Goal: Navigation & Orientation: Find specific page/section

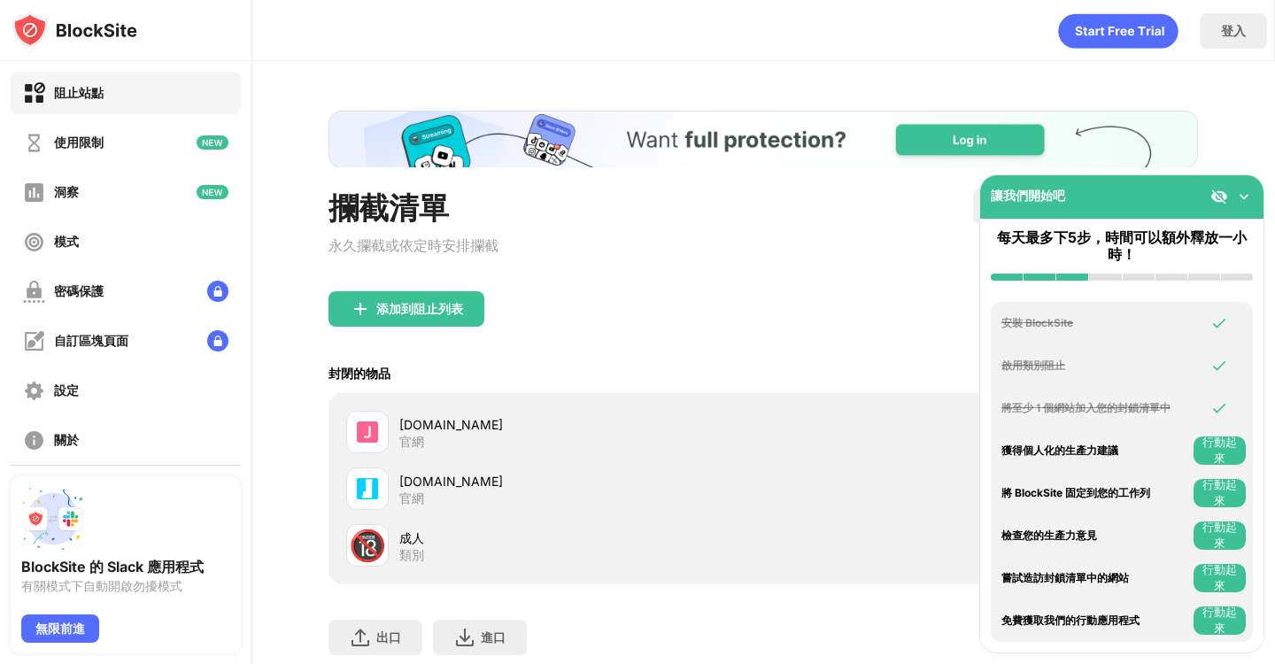
scroll to position [124, 0]
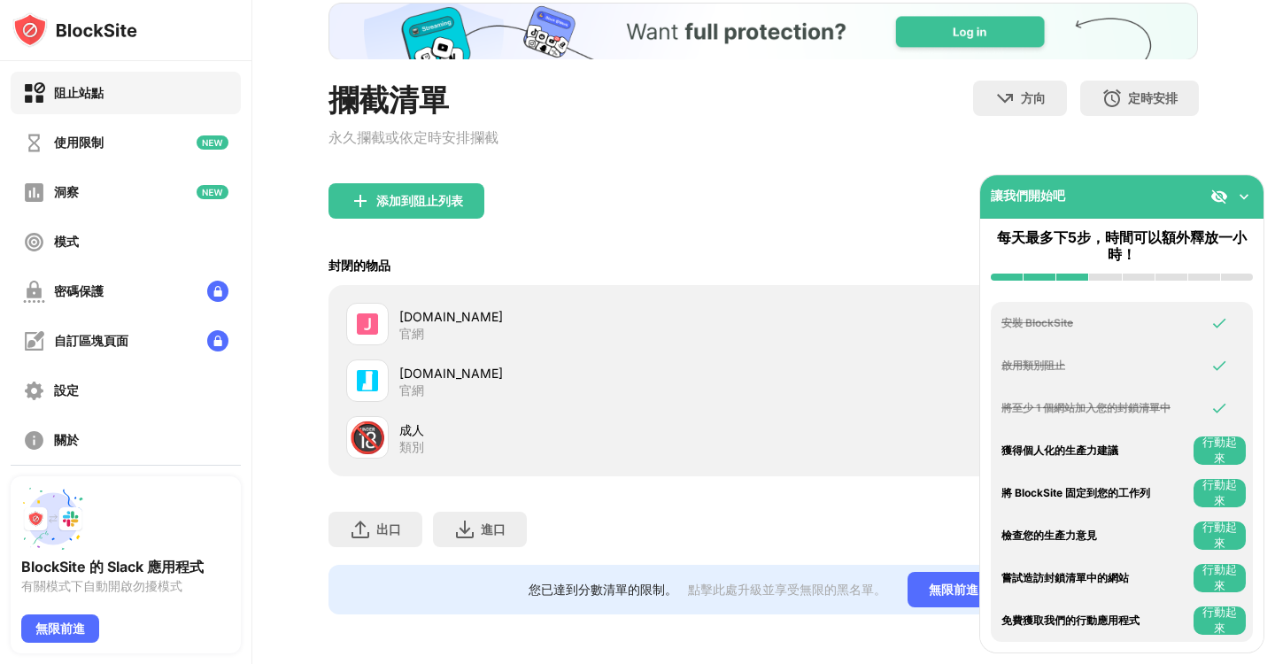
click at [1248, 197] on img at bounding box center [1244, 197] width 18 height 18
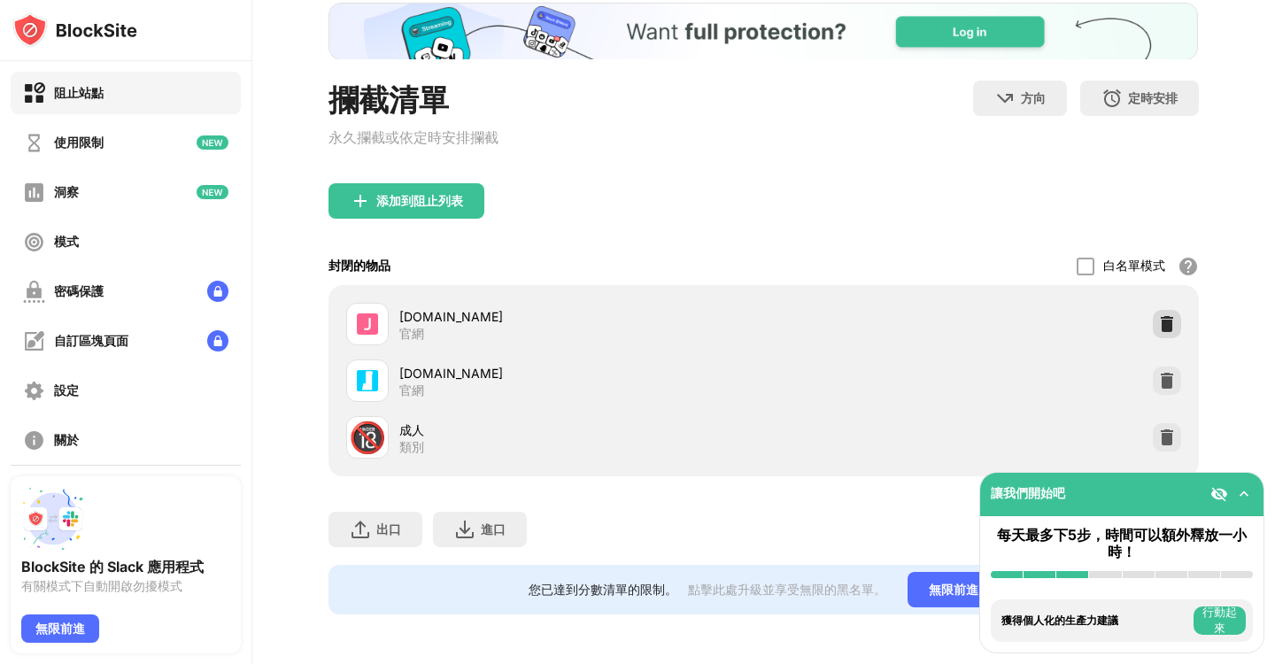
click at [1158, 315] on img at bounding box center [1167, 324] width 18 height 18
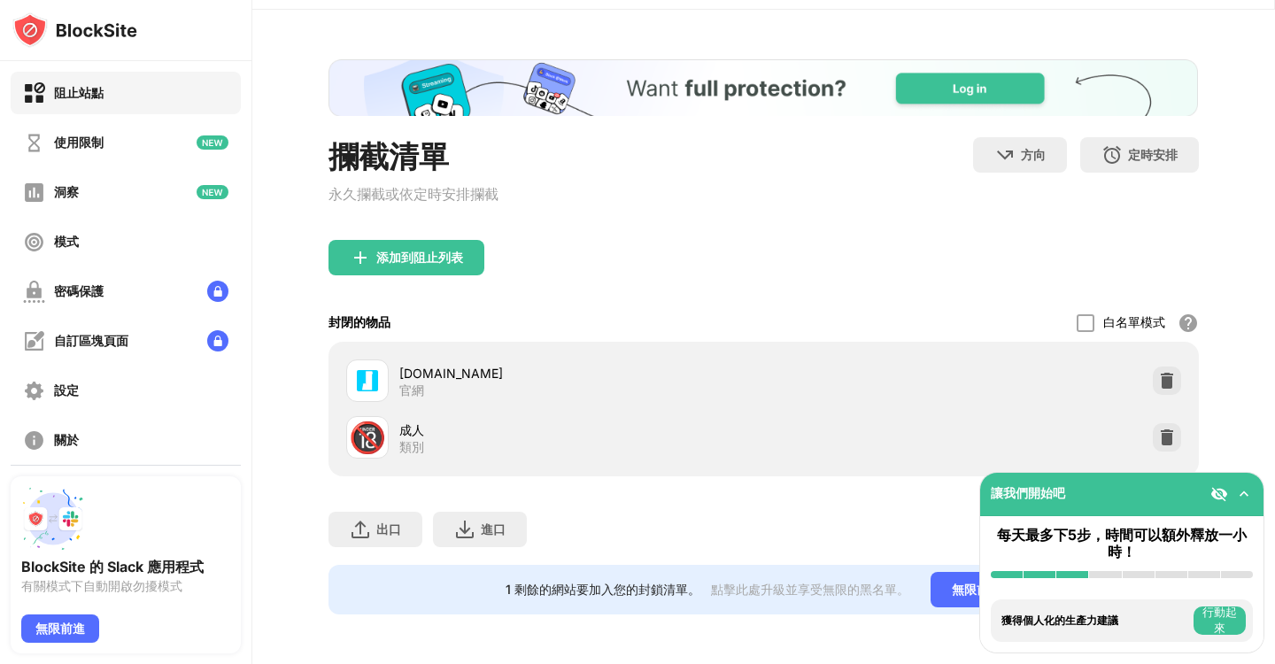
scroll to position [0, 0]
click at [1158, 429] on img at bounding box center [1167, 438] width 18 height 18
